Goal: Information Seeking & Learning: Check status

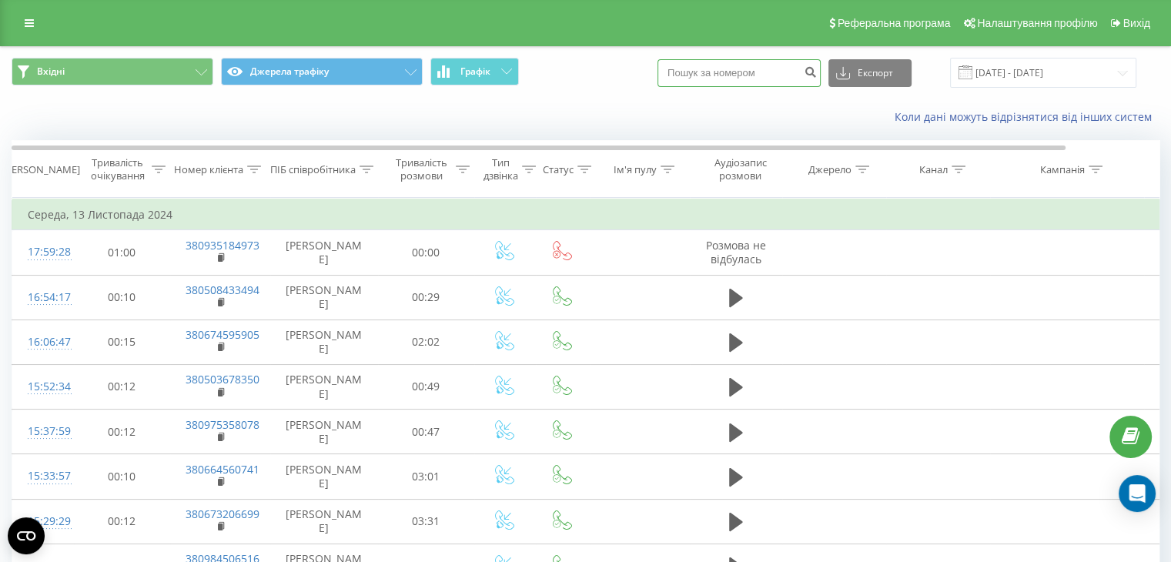
click at [755, 76] on input at bounding box center [739, 73] width 163 height 28
paste input "380960762944"
type input "380960762944"
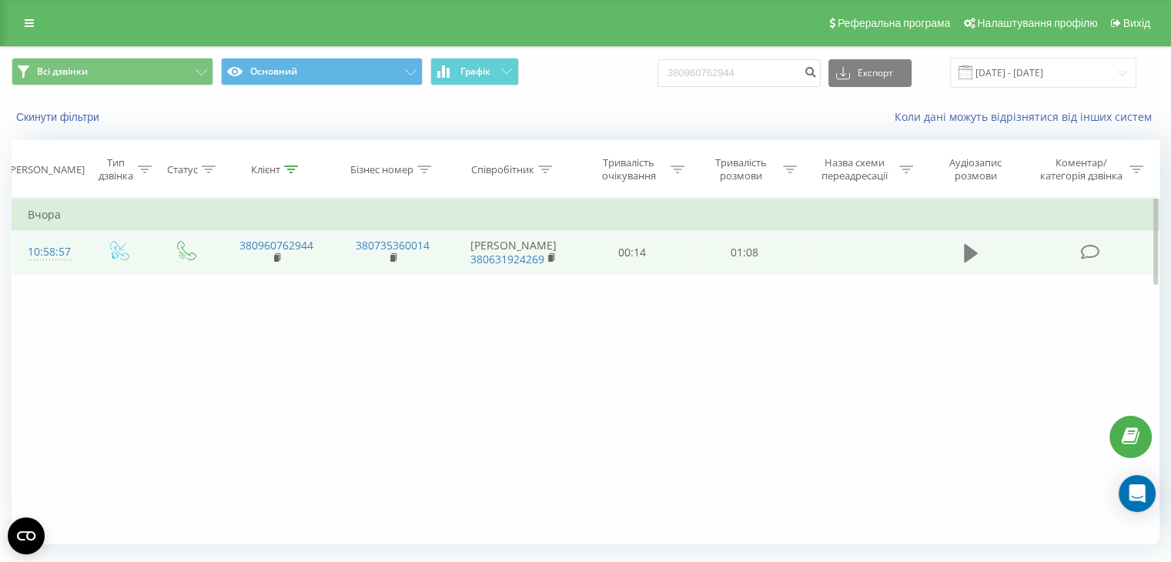
click at [979, 263] on button at bounding box center [970, 253] width 23 height 23
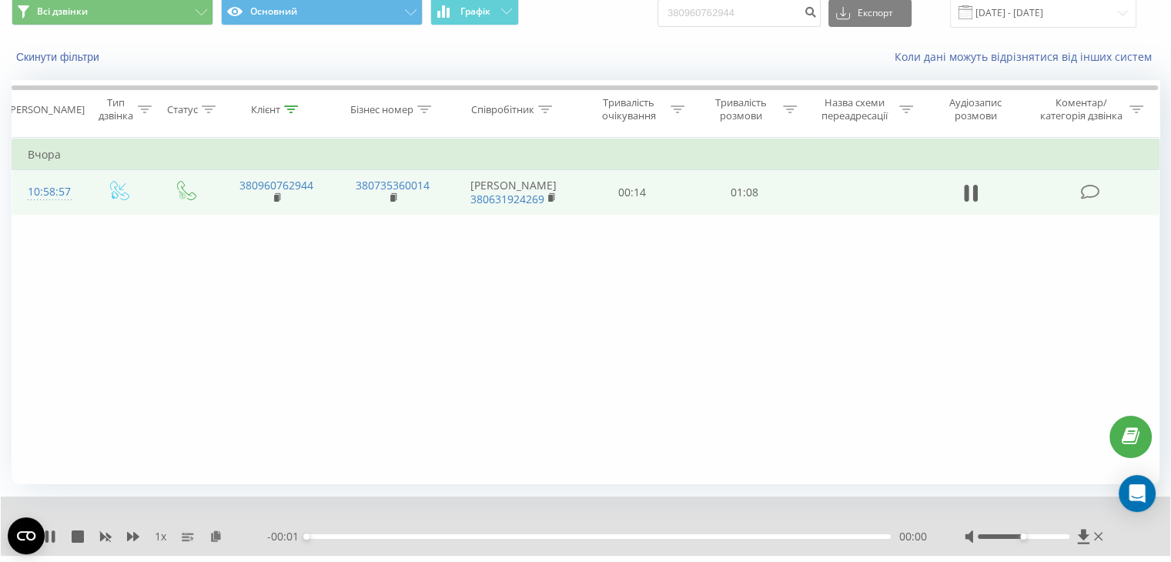
scroll to position [99, 0]
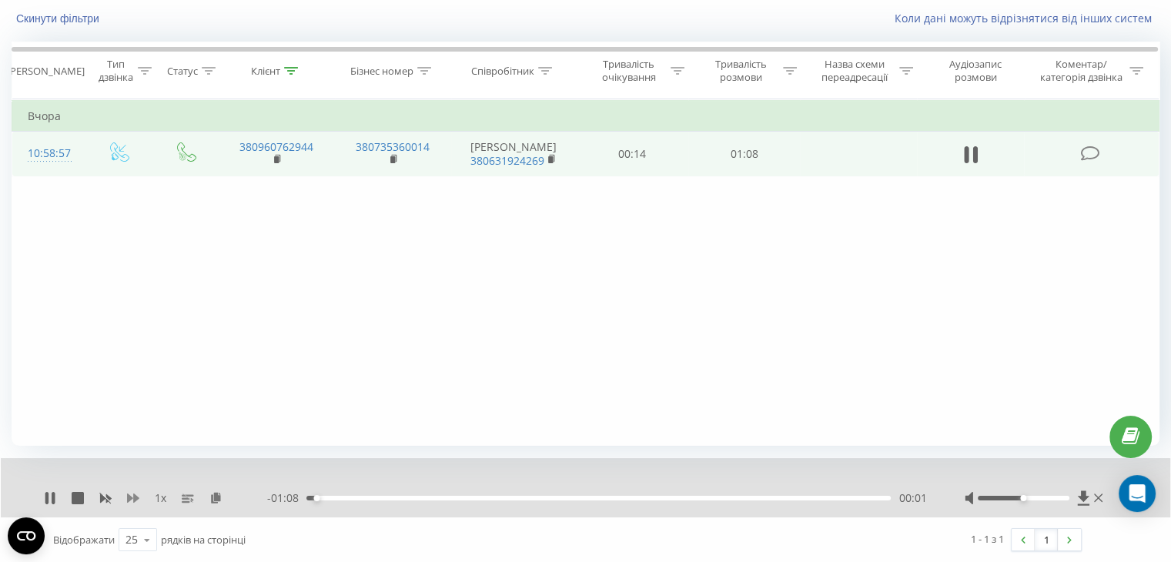
click at [129, 501] on icon at bounding box center [133, 498] width 12 height 12
click at [1015, 498] on div at bounding box center [1024, 498] width 92 height 5
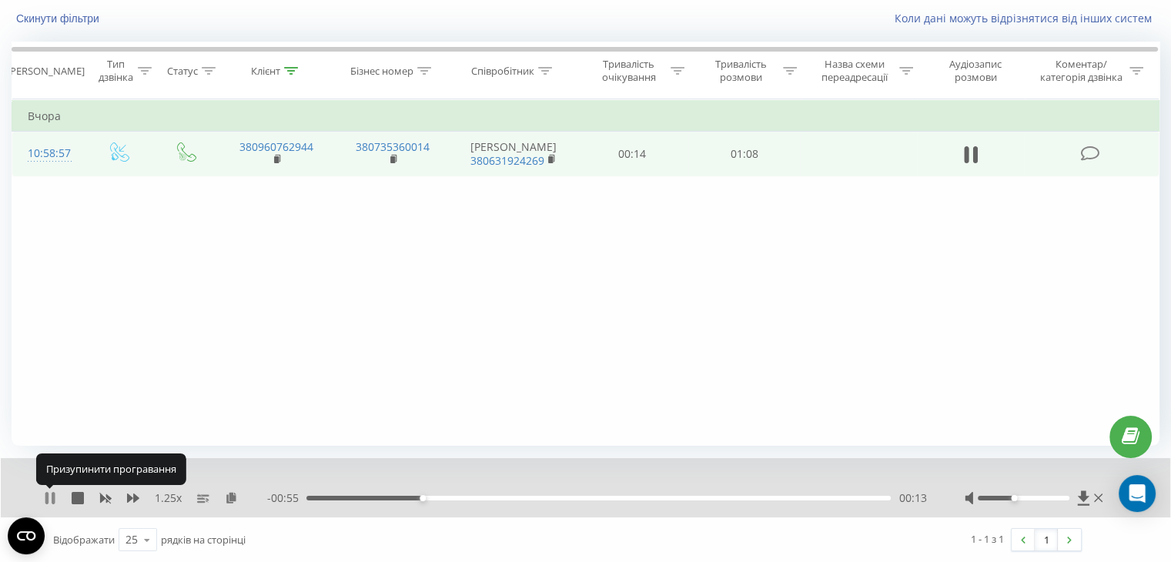
click at [49, 495] on icon at bounding box center [50, 498] width 12 height 12
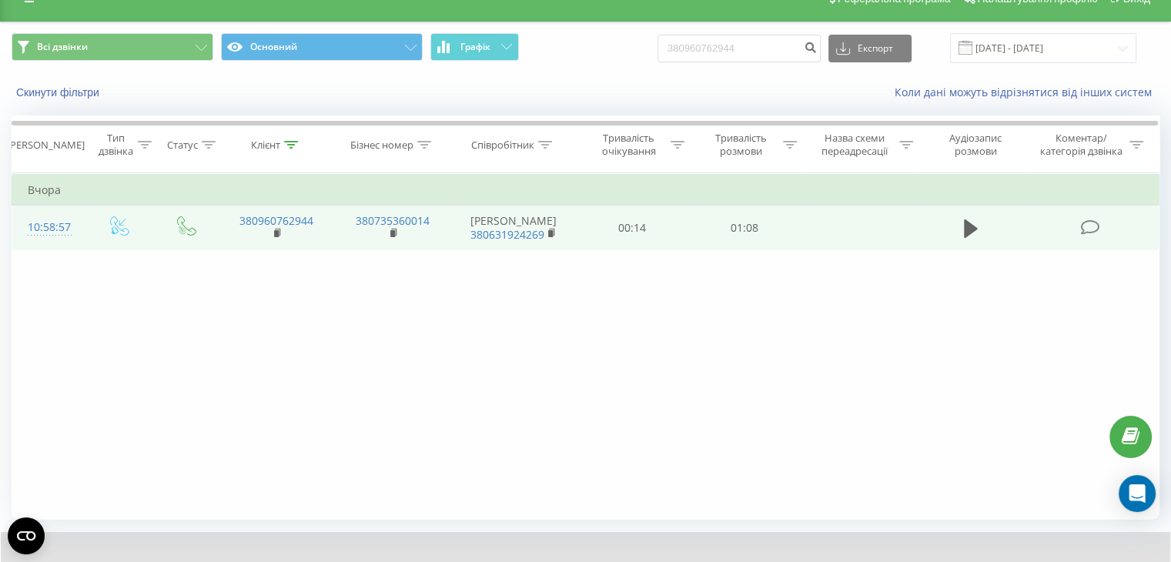
scroll to position [0, 0]
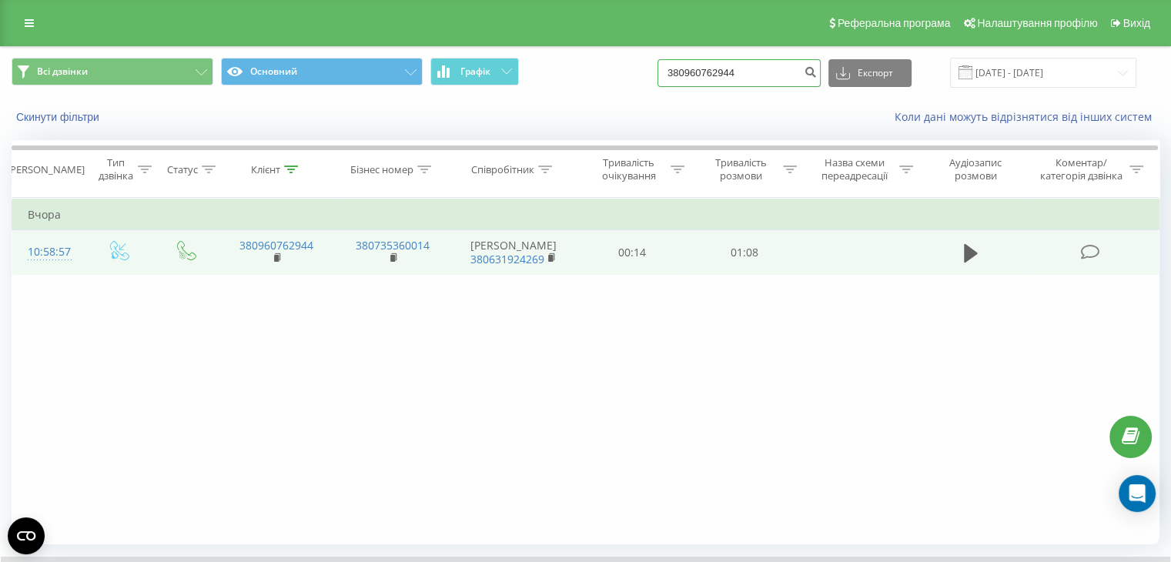
drag, startPoint x: 772, startPoint y: 76, endPoint x: 634, endPoint y: 75, distance: 137.8
click at [634, 75] on div "Всі дзвінки Основний Графік 380960762944 Експорт .csv .xls .xlsx 20.05.2025 - 2…" at bounding box center [586, 73] width 1148 height 30
paste input "733077648"
type input "380733077648"
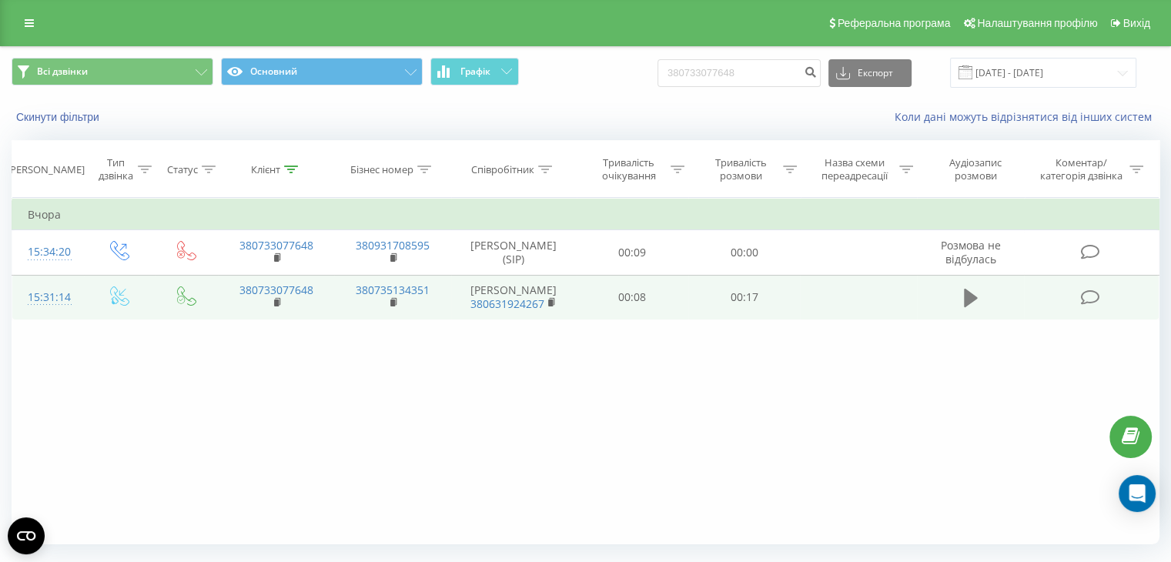
click at [969, 303] on icon at bounding box center [971, 298] width 14 height 18
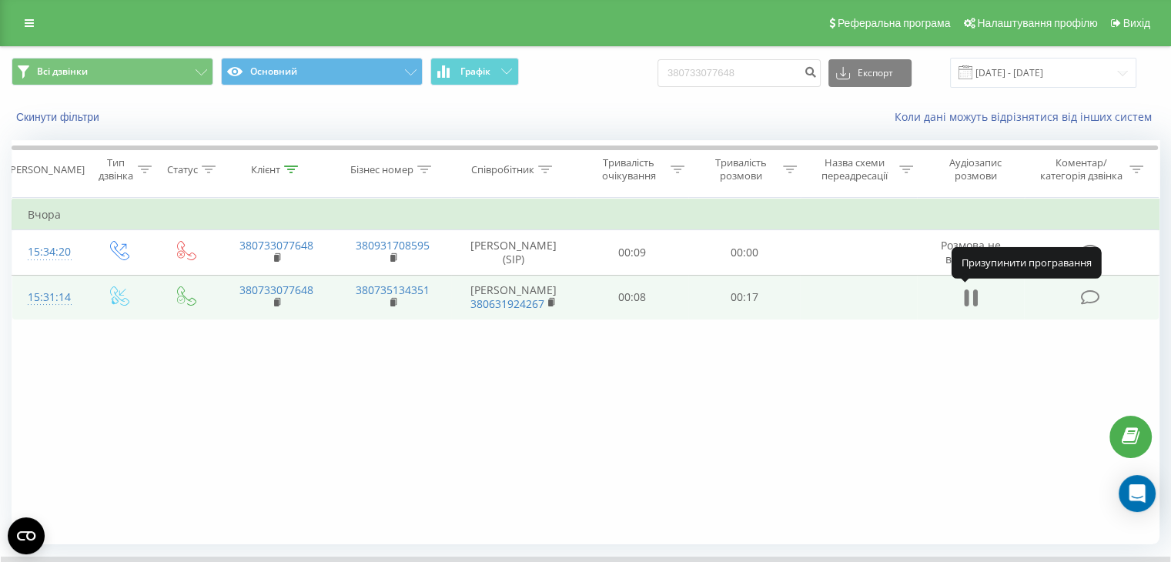
click at [973, 300] on icon at bounding box center [971, 298] width 14 height 22
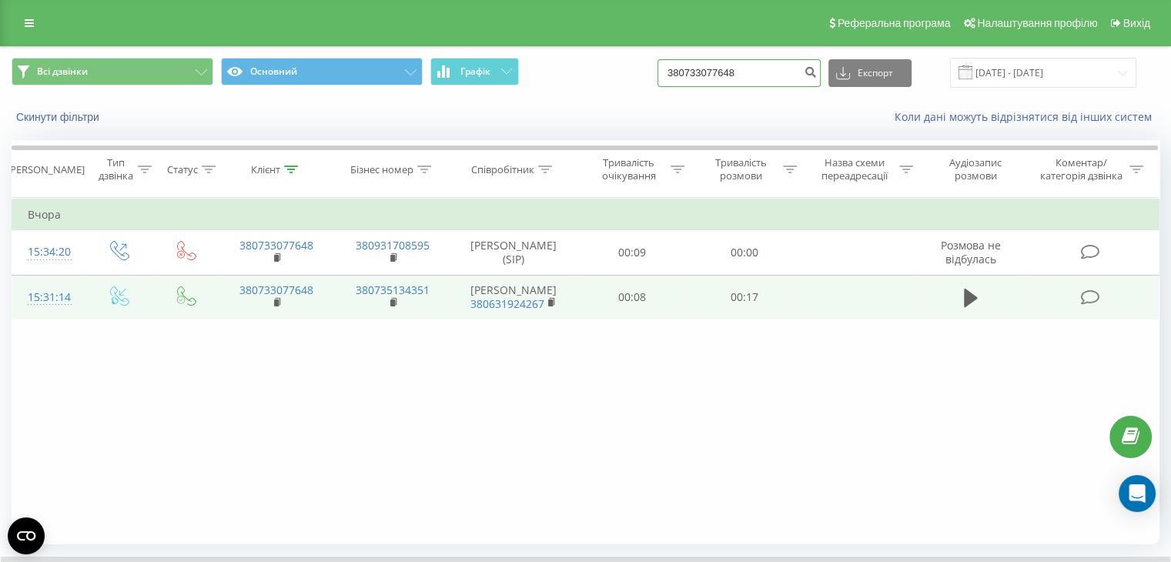
drag, startPoint x: 769, startPoint y: 69, endPoint x: 644, endPoint y: 75, distance: 125.6
click at [644, 75] on div "Всі дзвінки Основний Графік 380733077648 Експорт .csv .xls .xlsx 20.05.2025 - 2…" at bounding box center [586, 73] width 1148 height 30
paste input "67578613"
type input "380675786138"
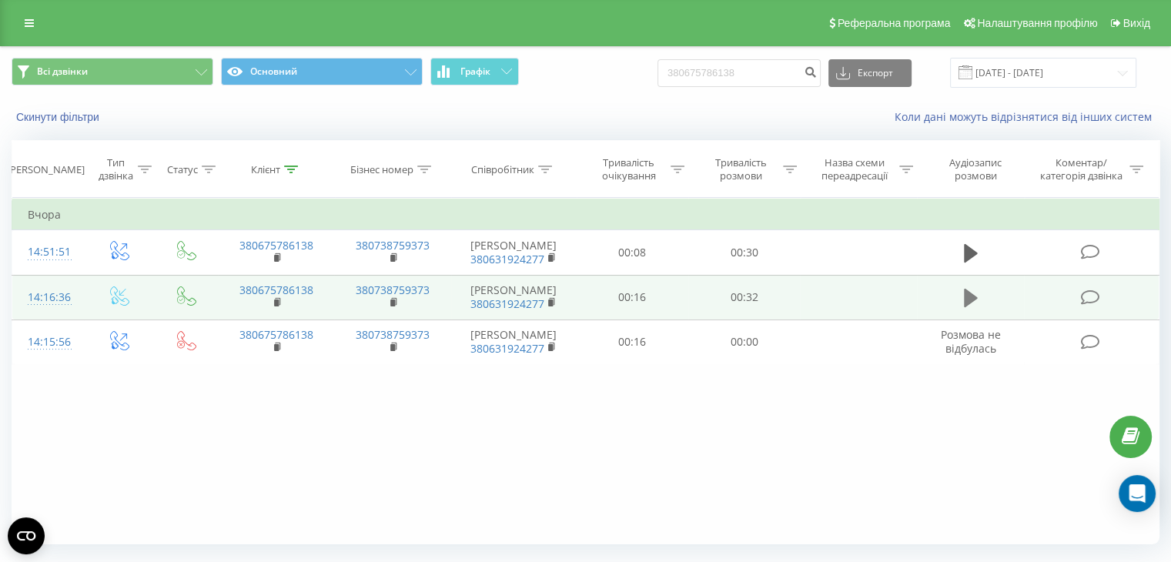
click at [968, 287] on icon at bounding box center [971, 298] width 14 height 22
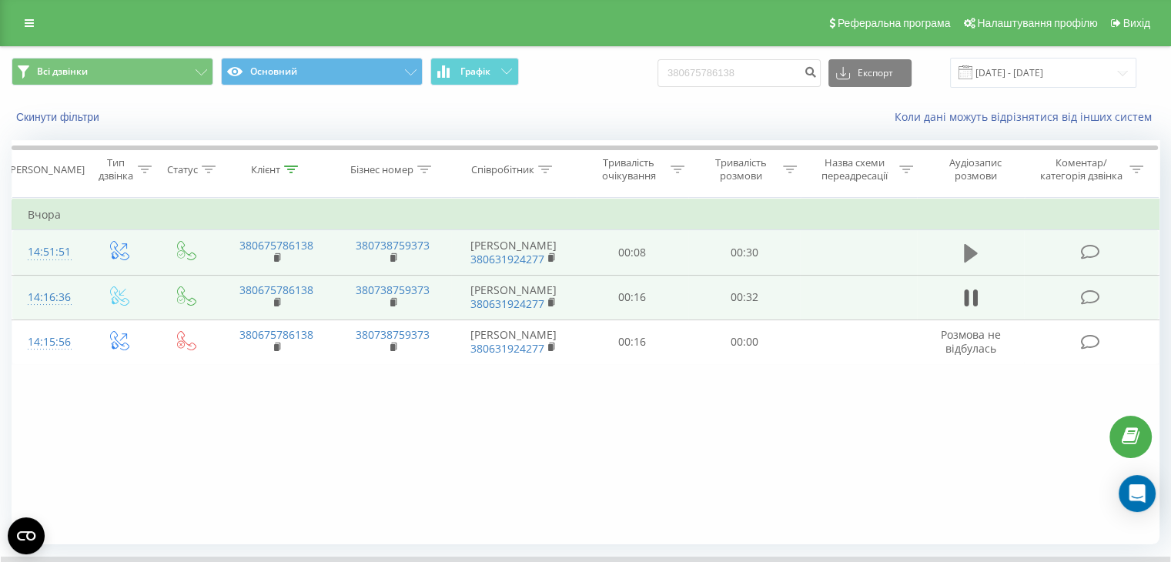
scroll to position [77, 0]
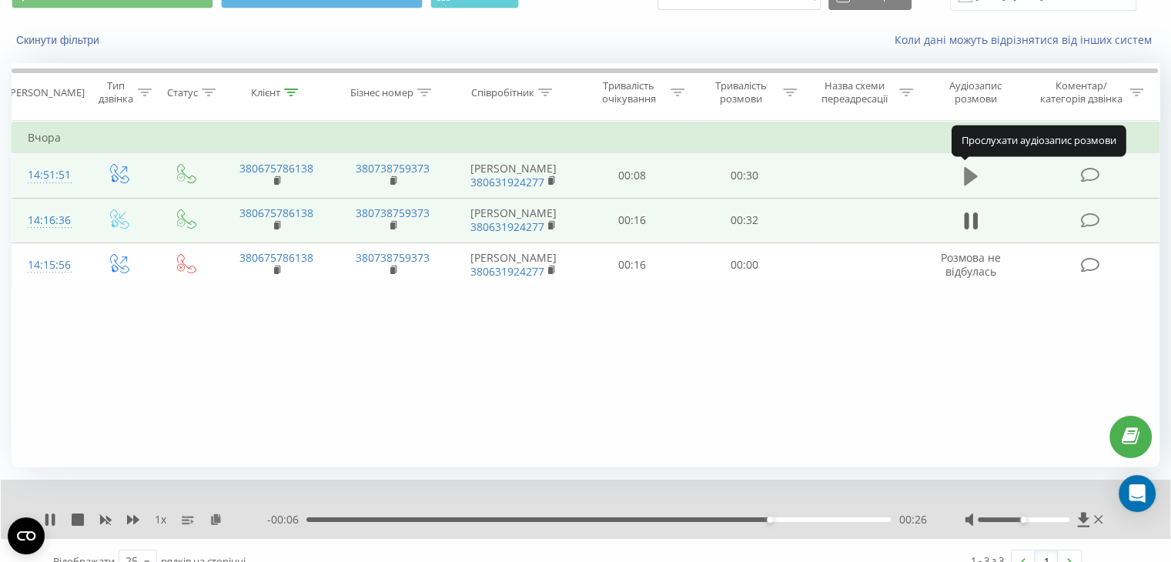
click at [970, 172] on icon at bounding box center [971, 176] width 14 height 18
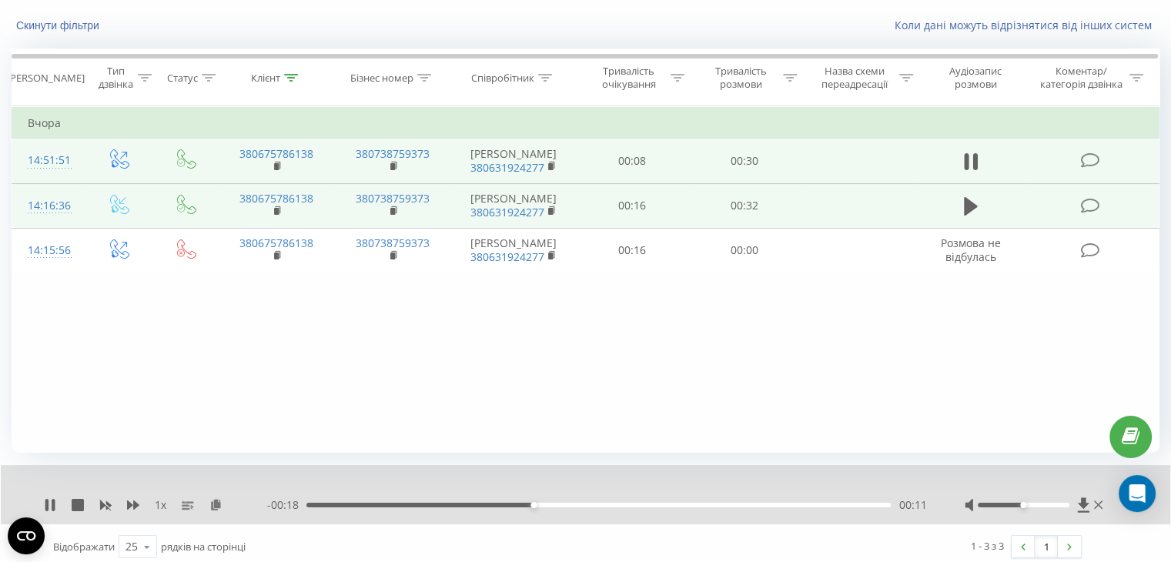
scroll to position [99, 0]
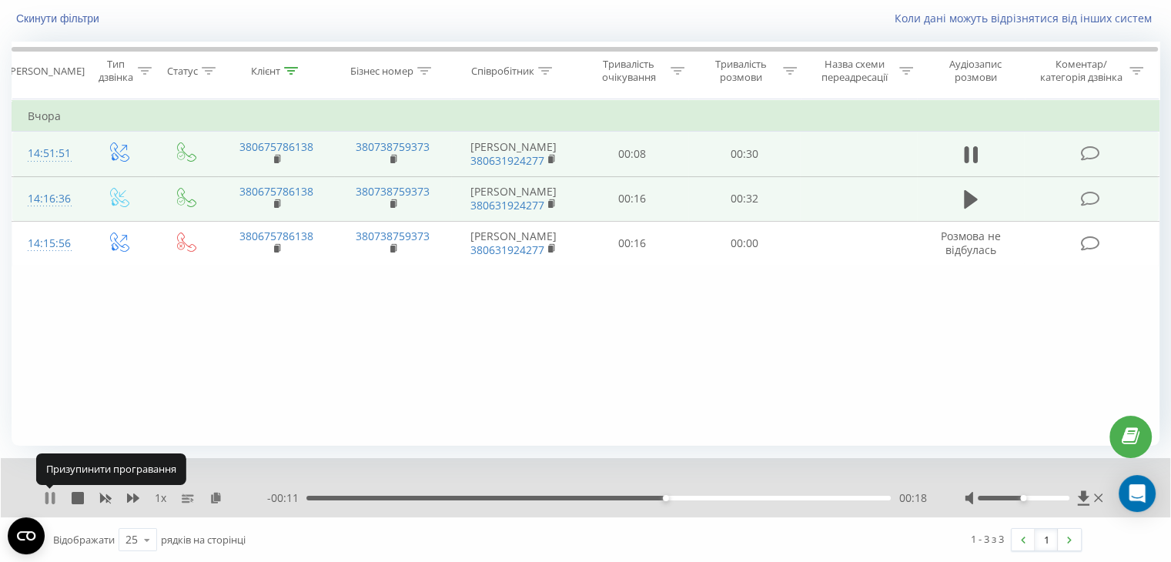
click at [52, 497] on icon at bounding box center [53, 498] width 3 height 12
